Goal: Information Seeking & Learning: Understand process/instructions

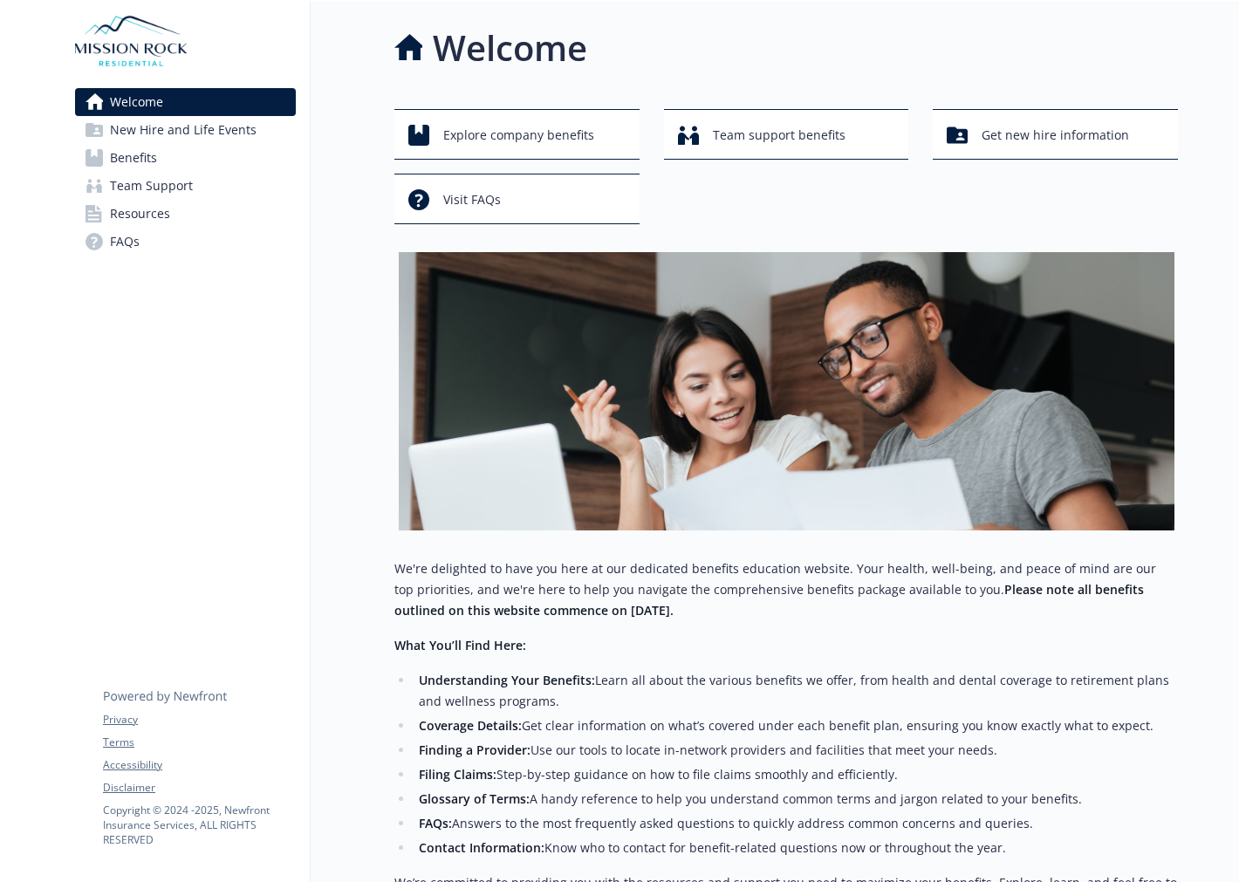
click at [240, 120] on span "New Hire and Life Events" at bounding box center [183, 130] width 147 height 28
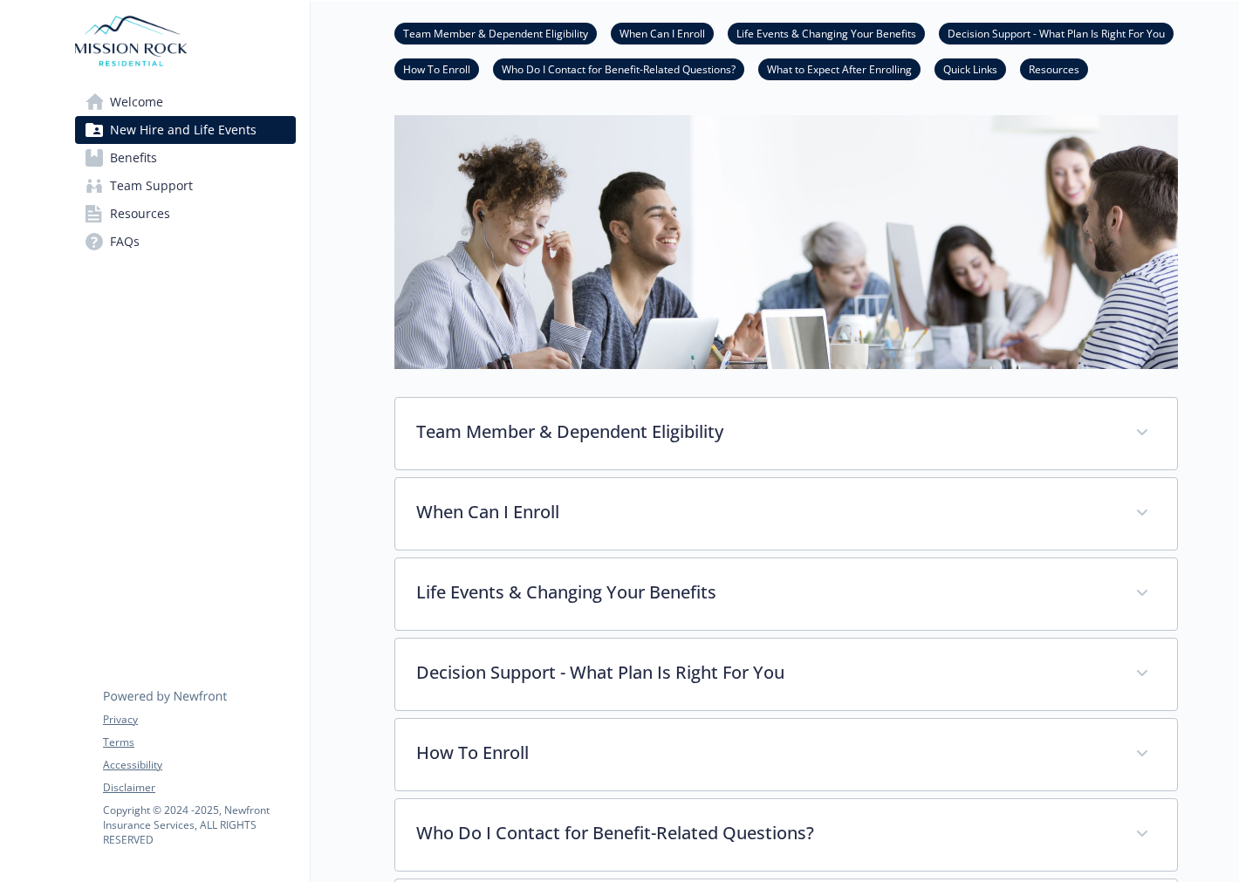
scroll to position [128, 0]
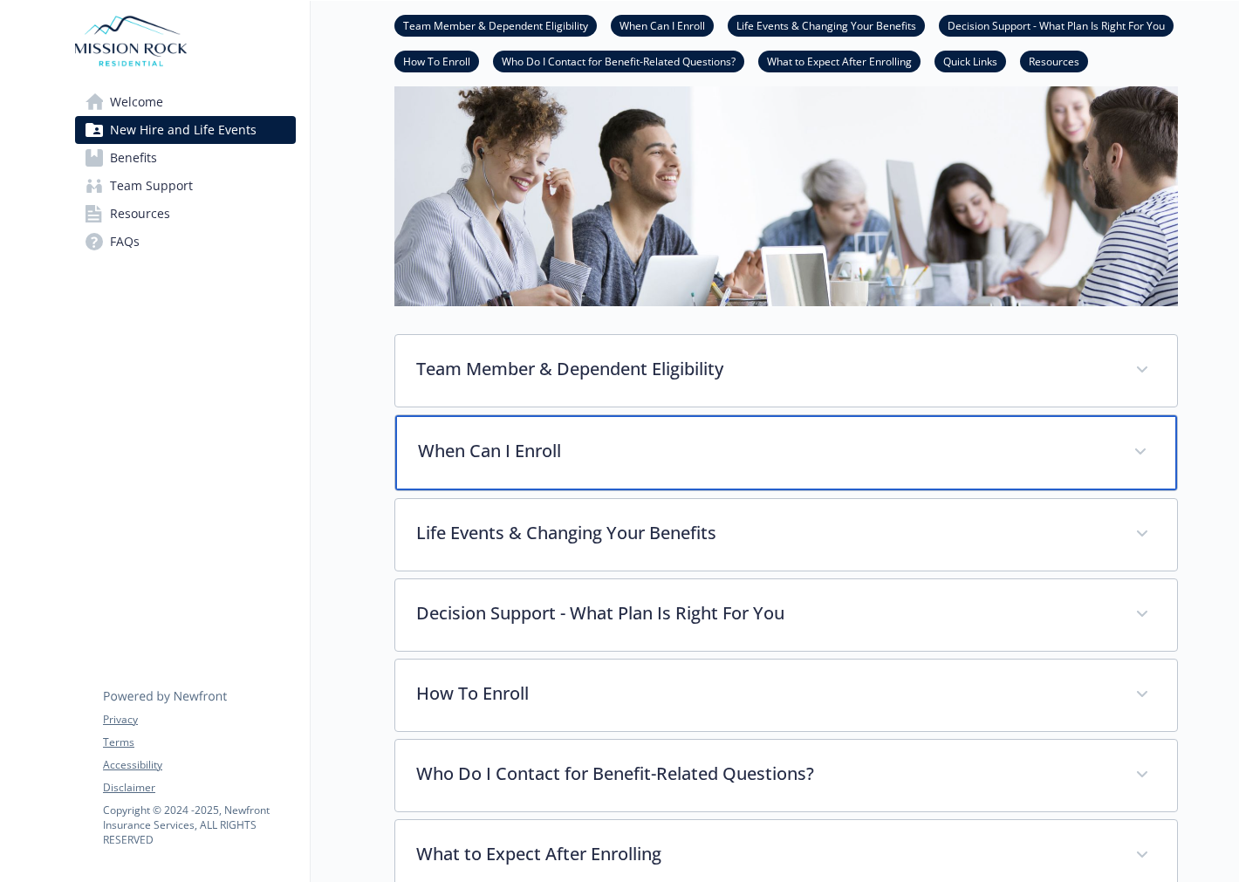
click at [580, 438] on p "When Can I Enroll" at bounding box center [765, 451] width 695 height 26
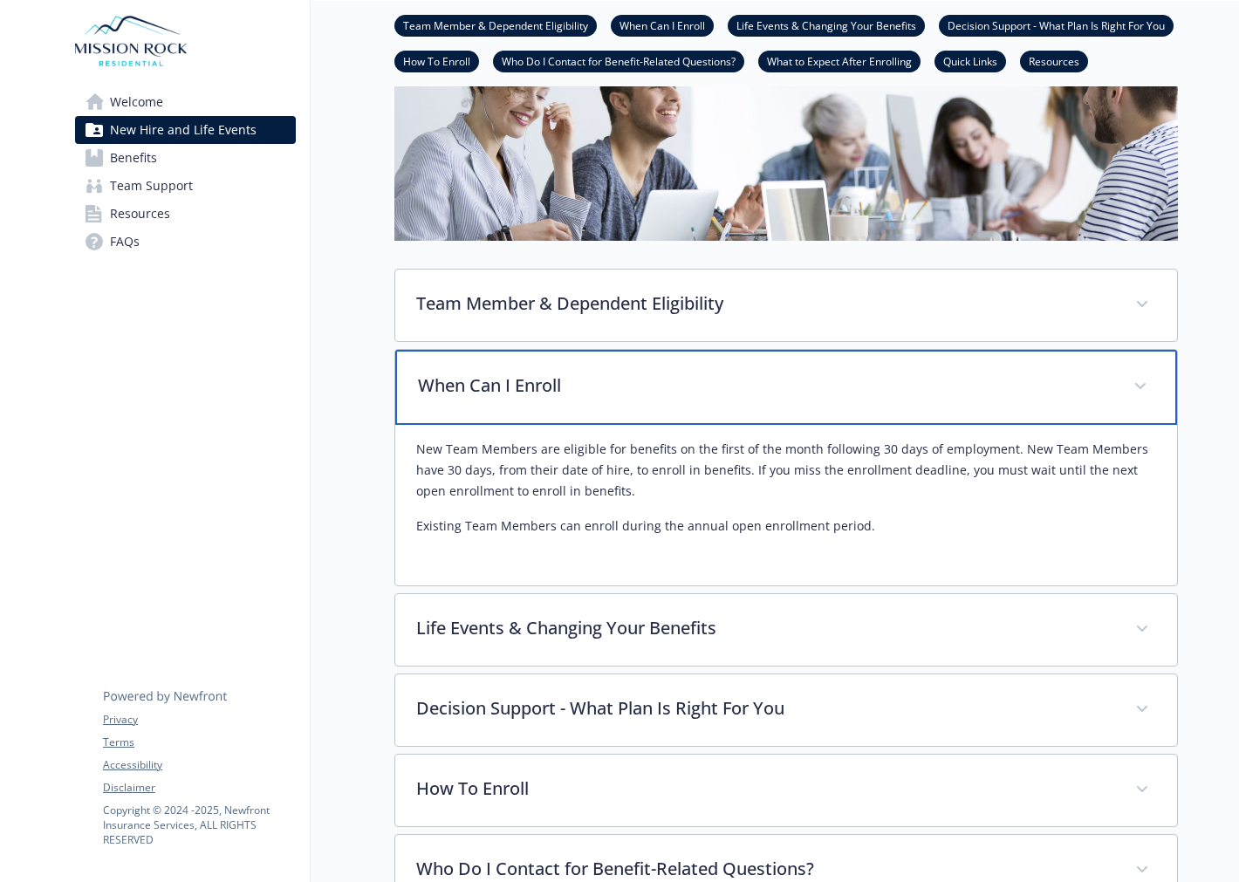
scroll to position [258, 0]
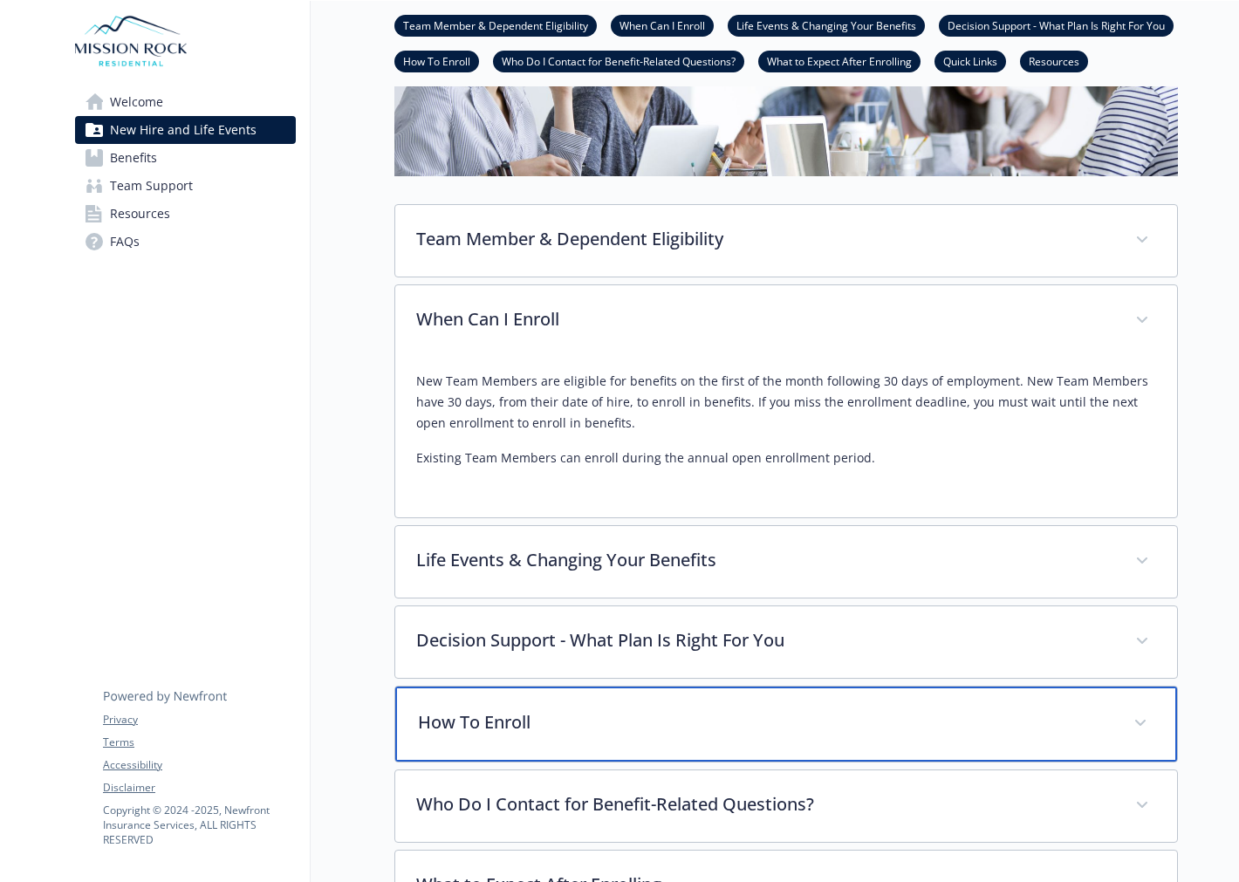
click at [559, 687] on div "How To Enroll" at bounding box center [786, 724] width 782 height 75
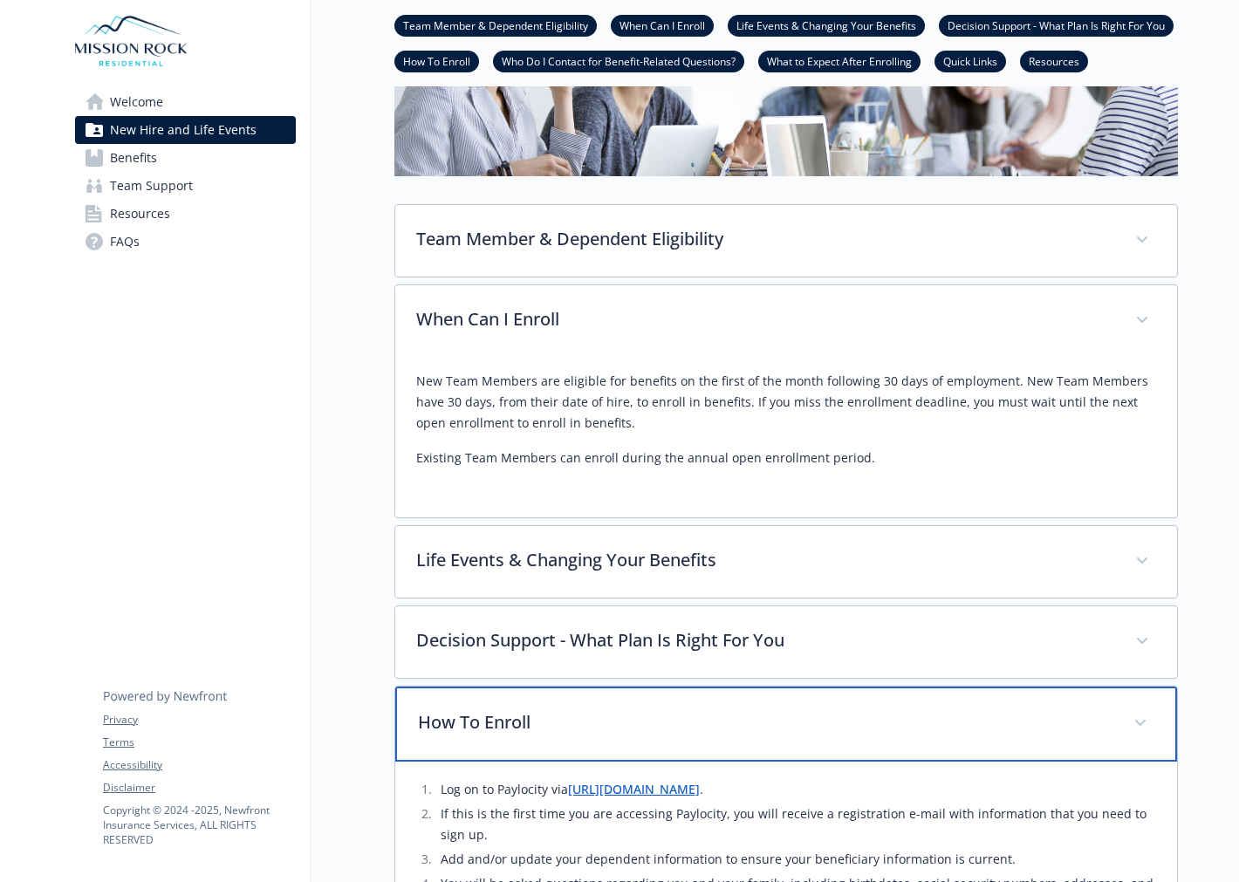
click at [563, 687] on div "How To Enroll" at bounding box center [786, 724] width 782 height 75
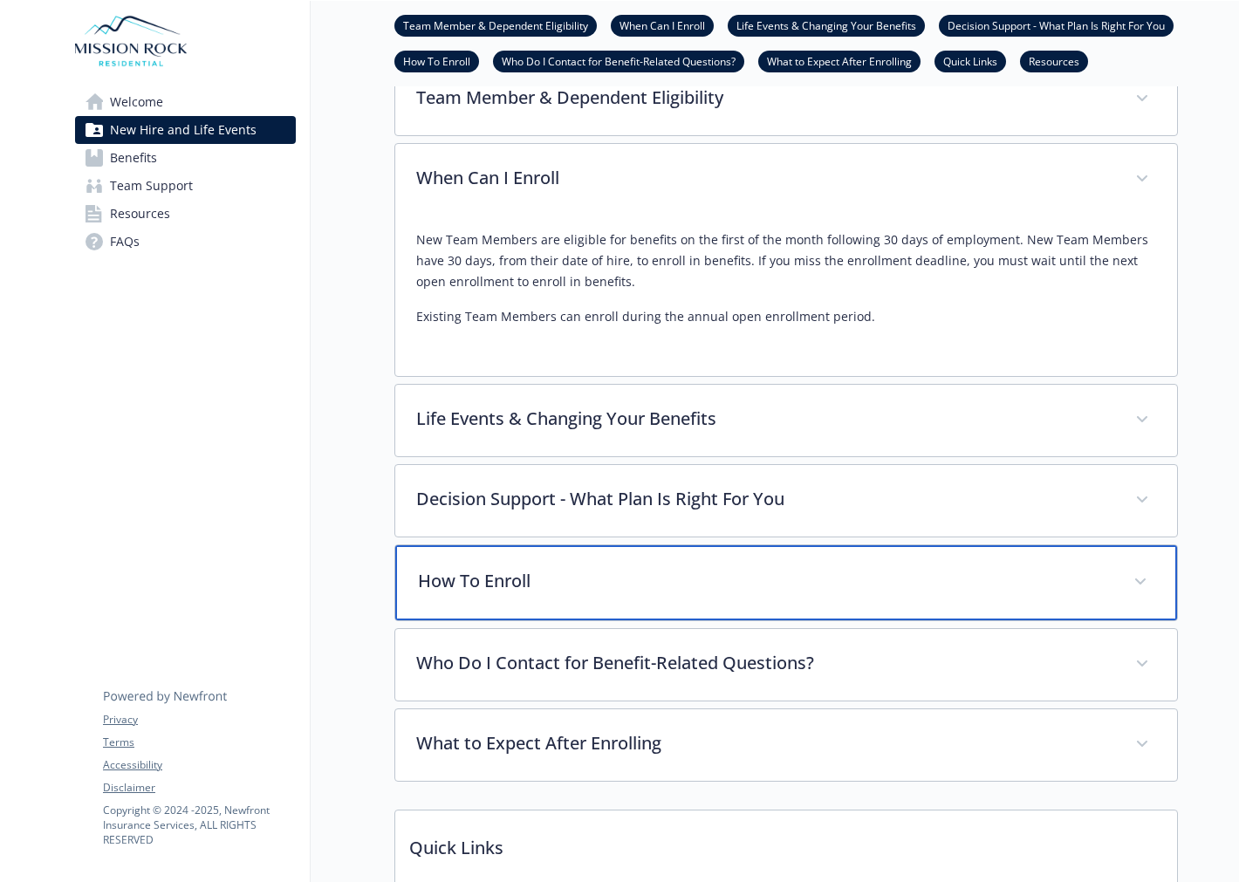
scroll to position [452, 0]
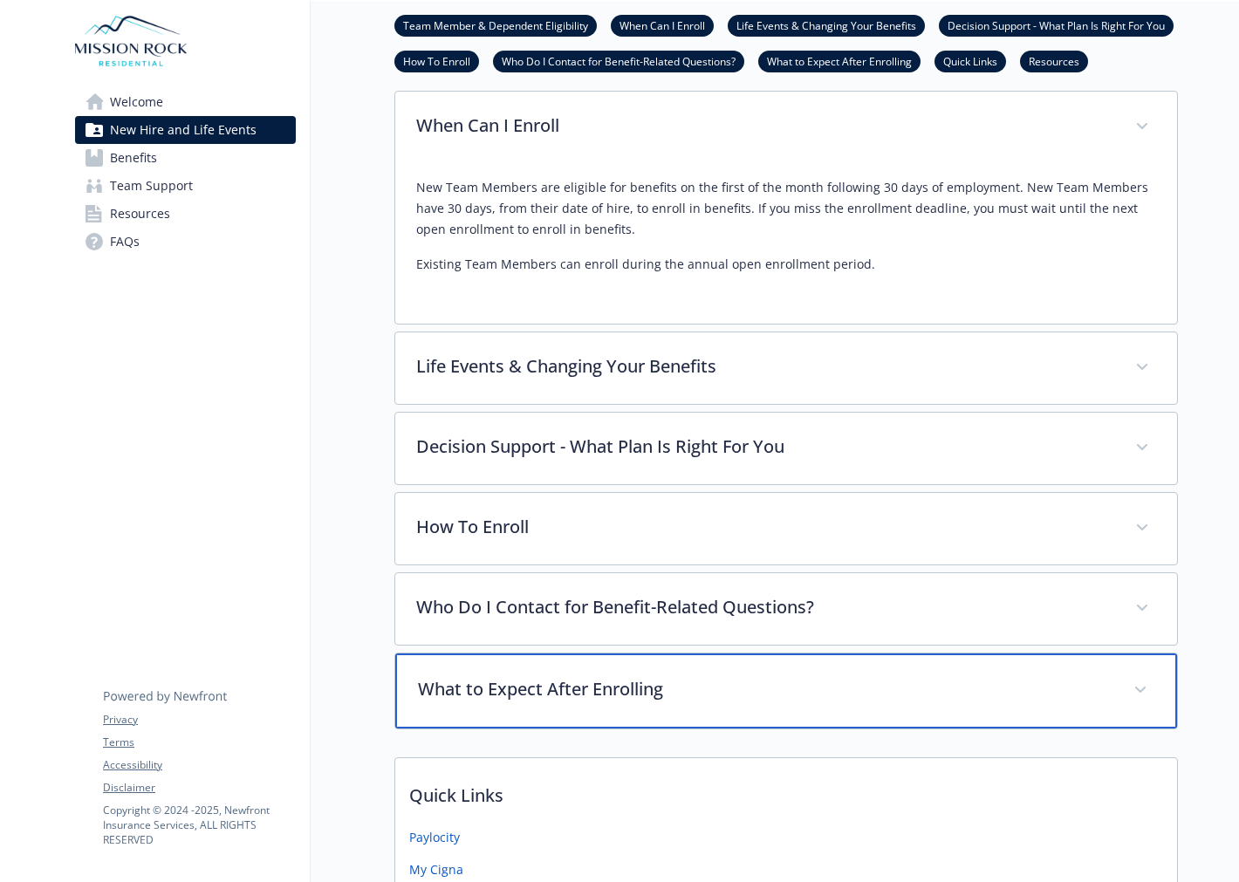
click at [605, 676] on p "What to Expect After Enrolling" at bounding box center [765, 689] width 695 height 26
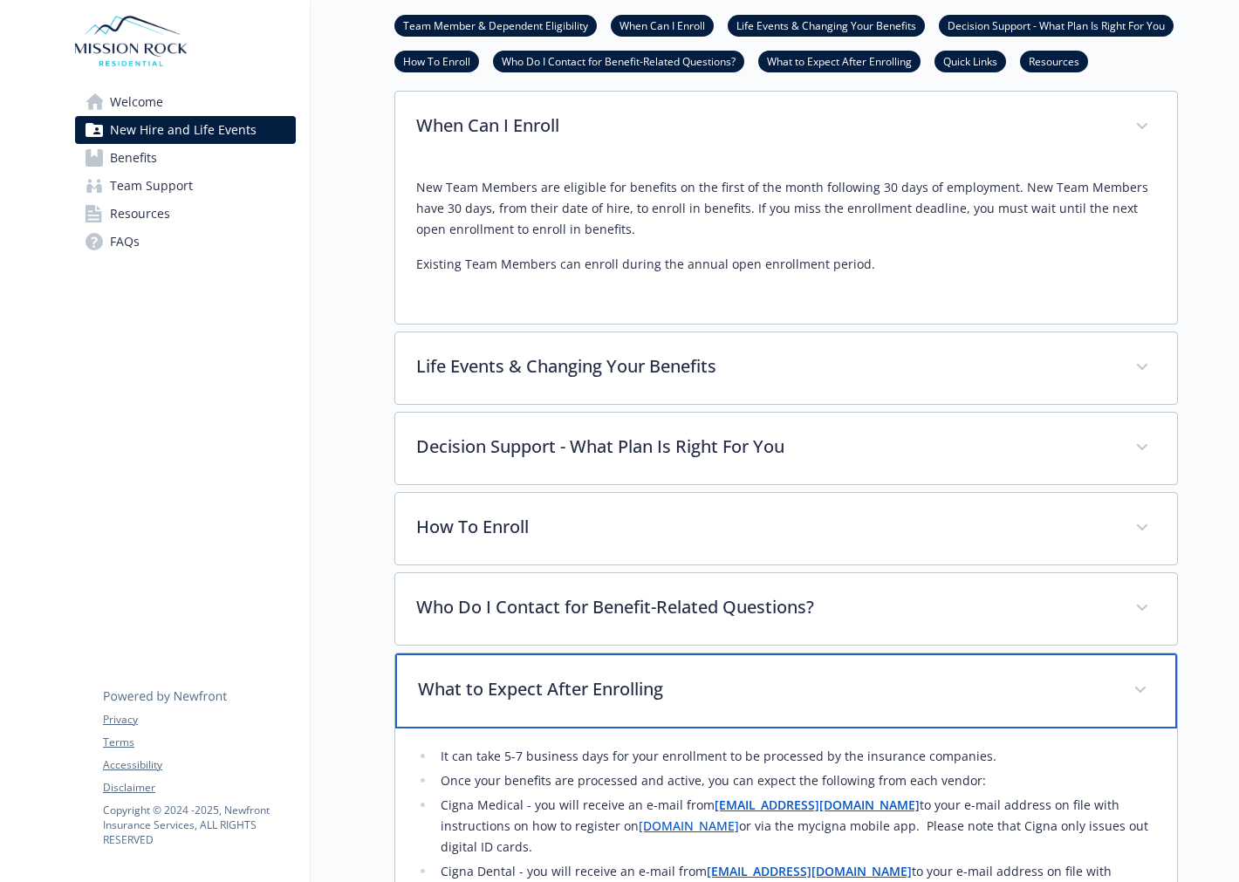
click at [605, 676] on p "What to Expect After Enrolling" at bounding box center [765, 689] width 695 height 26
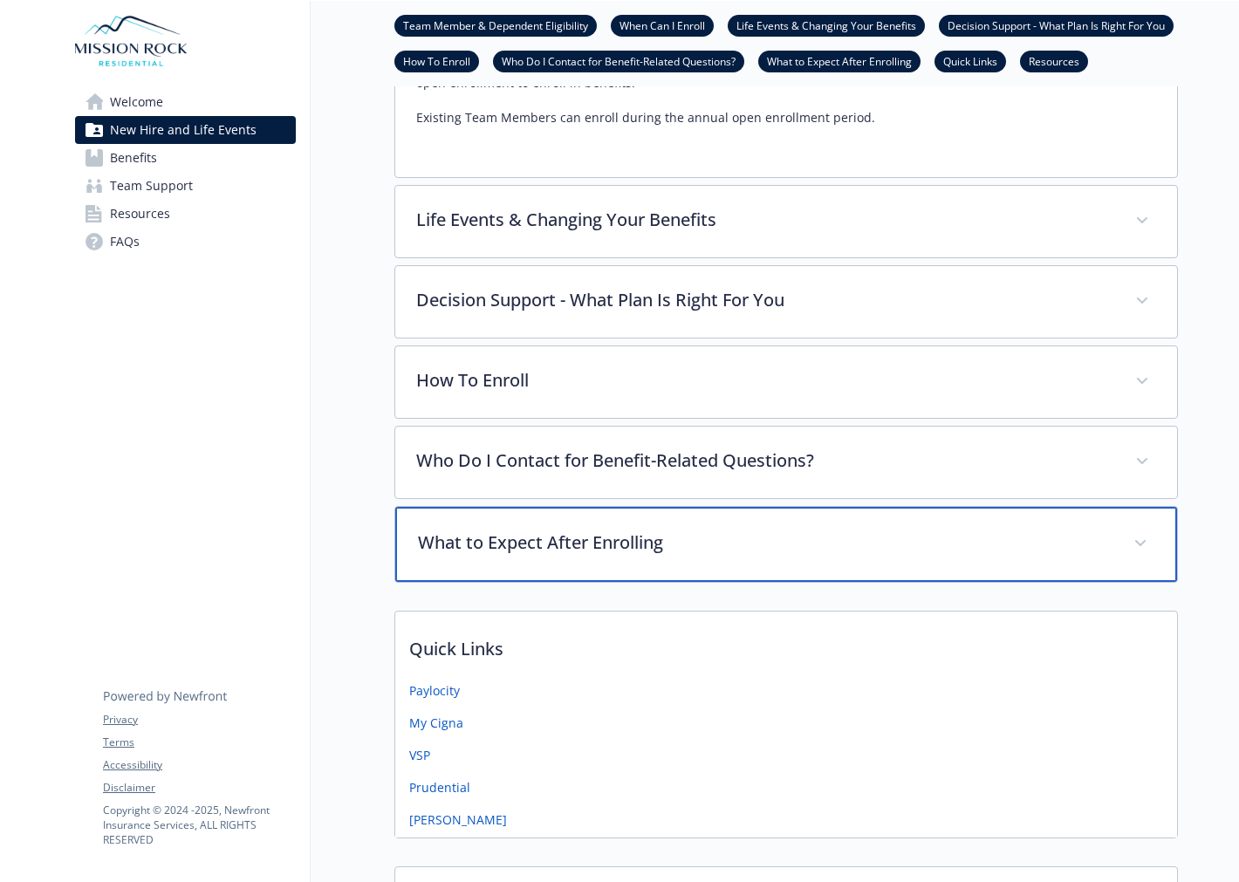
scroll to position [581, 0]
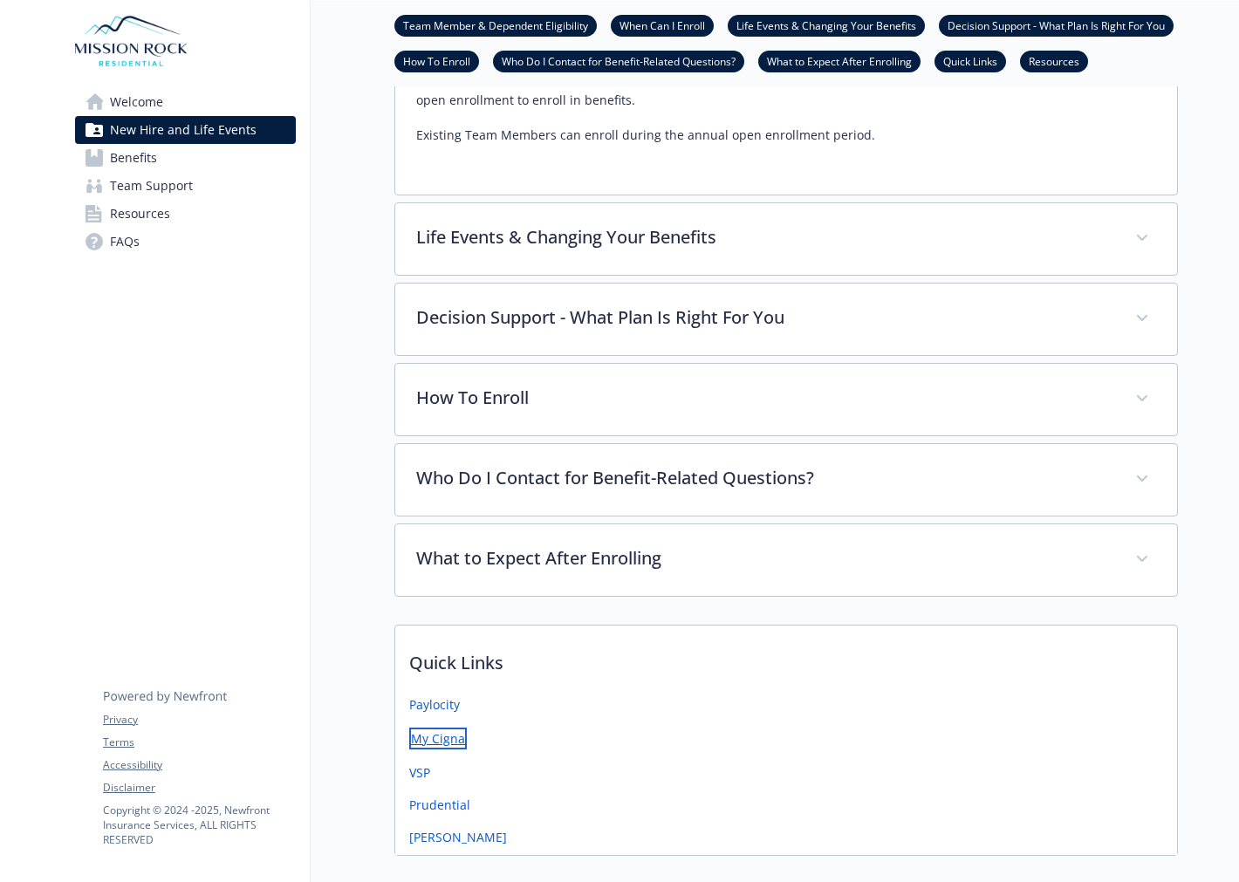
click at [416, 728] on link "My Cigna" at bounding box center [438, 739] width 58 height 22
